Goal: Task Accomplishment & Management: Use online tool/utility

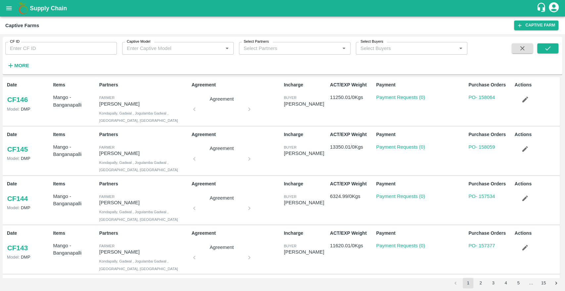
click at [6, 8] on icon "open drawer" at bounding box center [8, 8] width 7 height 7
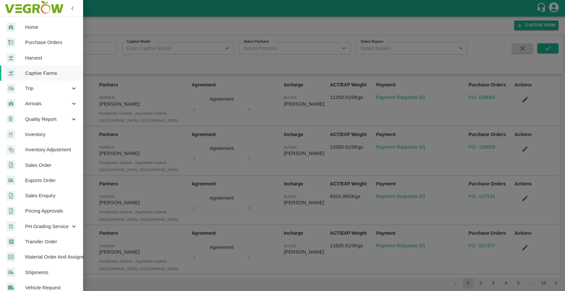
drag, startPoint x: 34, startPoint y: 44, endPoint x: 80, endPoint y: 84, distance: 61.5
click at [34, 44] on span "Purchase Orders" at bounding box center [51, 42] width 52 height 7
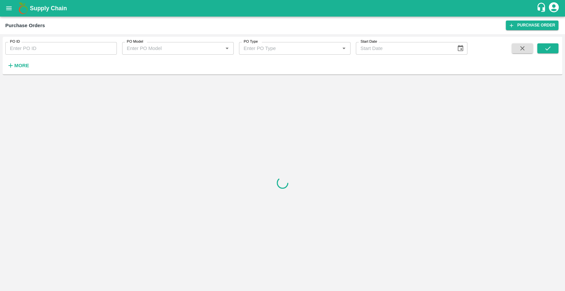
click at [53, 49] on input "PO ID" at bounding box center [61, 48] width 112 height 13
click at [19, 66] on strong "More" at bounding box center [21, 65] width 15 height 5
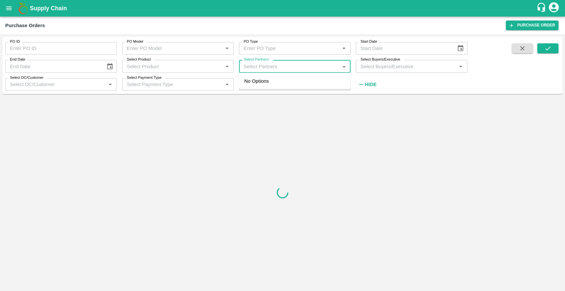
click at [267, 68] on input "Select Partners" at bounding box center [289, 66] width 97 height 9
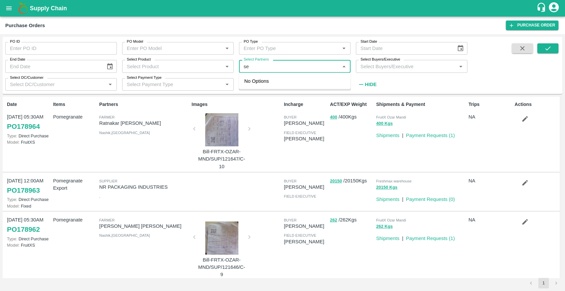
type input "s"
